Goal: Task Accomplishment & Management: Manage account settings

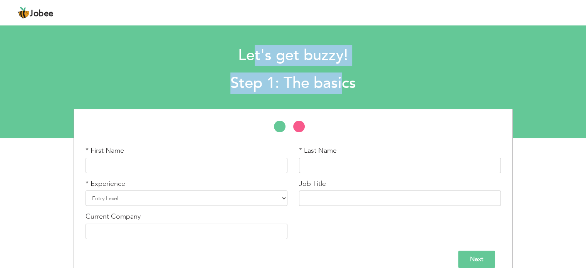
drag, startPoint x: 251, startPoint y: 57, endPoint x: 341, endPoint y: 88, distance: 94.6
click at [341, 88] on div "Let's get buzzy! Step 1: The basics" at bounding box center [293, 67] width 440 height 59
click at [341, 88] on h2 "Step 1: The basics" at bounding box center [293, 83] width 428 height 20
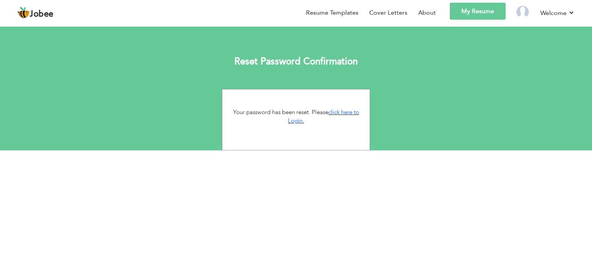
click at [481, 5] on link "My Resume" at bounding box center [478, 11] width 56 height 17
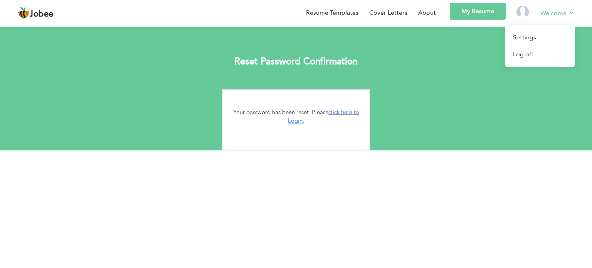
click at [550, 9] on link "Welcome" at bounding box center [558, 13] width 34 height 10
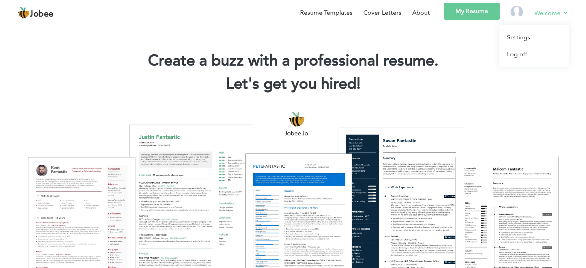
click at [537, 13] on link "Welcome" at bounding box center [552, 13] width 34 height 10
click at [527, 54] on link "Log off" at bounding box center [534, 54] width 69 height 17
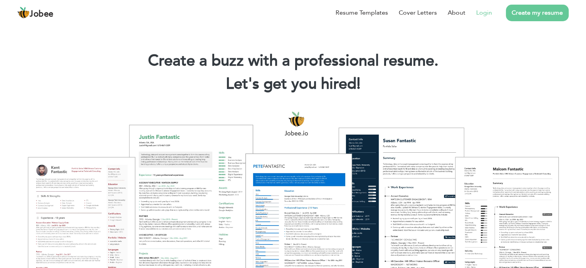
click at [483, 13] on link "Login" at bounding box center [485, 12] width 16 height 9
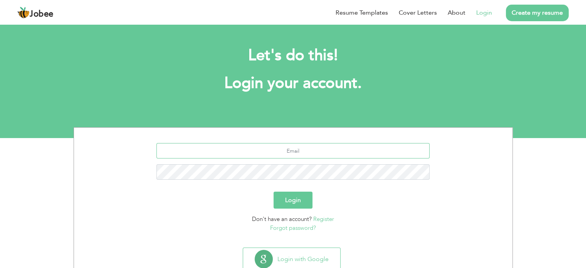
click at [300, 148] on input "text" at bounding box center [293, 150] width 273 height 15
type input "haidarakbar992@outlook.com"
click at [274, 192] on button "Login" at bounding box center [293, 200] width 39 height 17
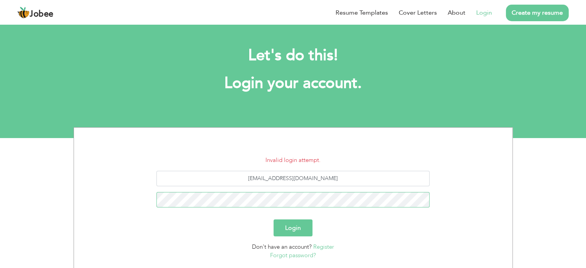
click at [274, 219] on button "Login" at bounding box center [293, 227] width 39 height 17
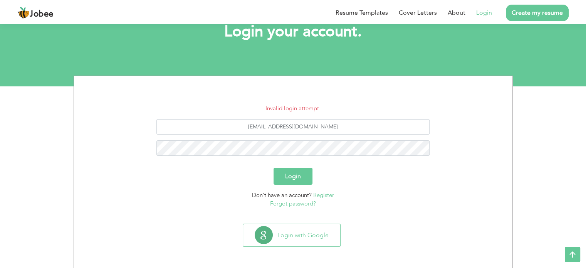
click at [303, 204] on link "Forgot password?" at bounding box center [293, 204] width 46 height 8
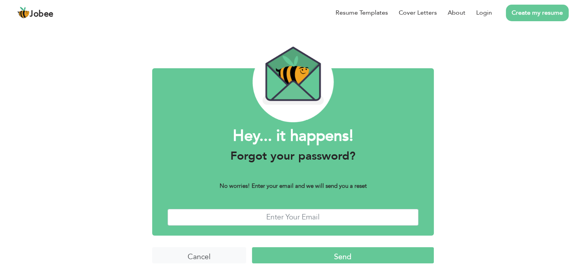
scroll to position [19, 0]
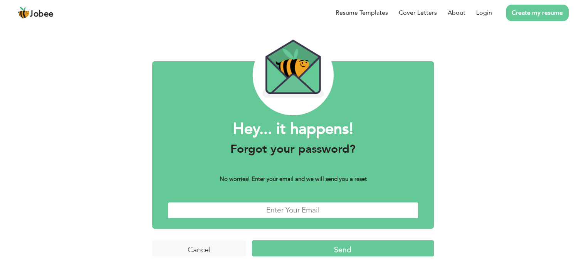
click at [303, 209] on input "text" at bounding box center [293, 210] width 251 height 17
type input "[EMAIL_ADDRESS][DOMAIN_NAME]"
click at [347, 244] on input "Send" at bounding box center [343, 248] width 182 height 17
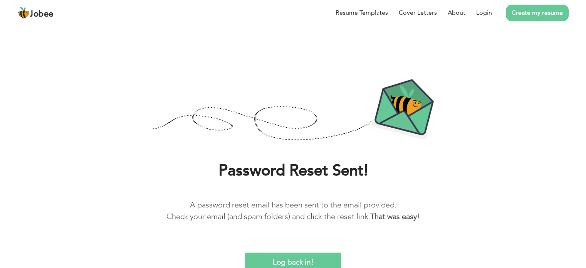
scroll to position [1, 0]
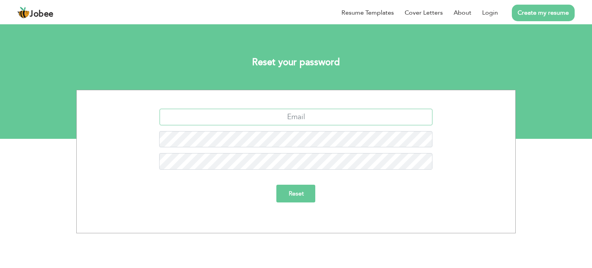
click at [284, 116] on input "text" at bounding box center [296, 117] width 273 height 17
type input "[EMAIL_ADDRESS][DOMAIN_NAME]"
click at [277, 185] on input "Reset" at bounding box center [296, 194] width 39 height 18
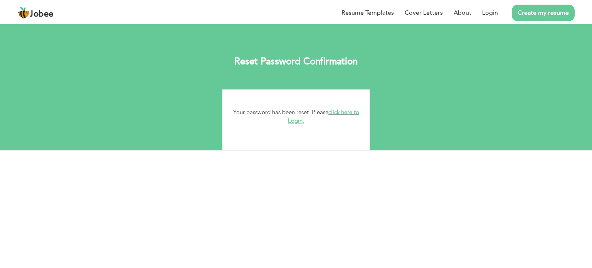
click at [344, 111] on link "click here to Login." at bounding box center [323, 116] width 71 height 17
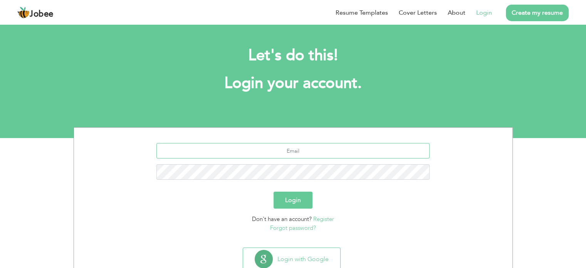
click at [301, 156] on input "text" at bounding box center [293, 150] width 273 height 15
type input "[EMAIL_ADDRESS][DOMAIN_NAME]"
click at [274, 192] on button "Login" at bounding box center [293, 200] width 39 height 17
